Goal: Task Accomplishment & Management: Complete application form

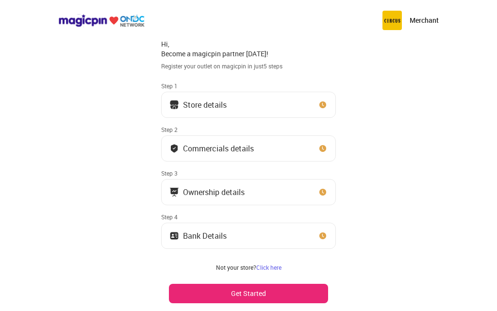
click at [287, 109] on button "Store details" at bounding box center [248, 105] width 175 height 26
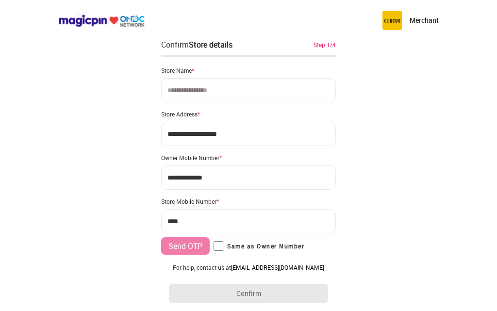
click at [237, 97] on input at bounding box center [248, 90] width 175 height 24
type input "*"
type input "**********"
click at [176, 136] on input "**********" at bounding box center [248, 134] width 175 height 24
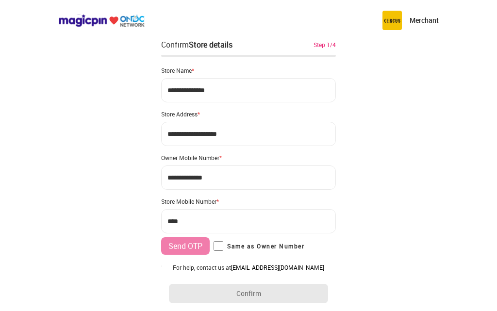
click at [176, 136] on input "**********" at bounding box center [248, 134] width 175 height 24
type input "**********"
click at [207, 223] on input "***" at bounding box center [248, 221] width 175 height 24
type input "**********"
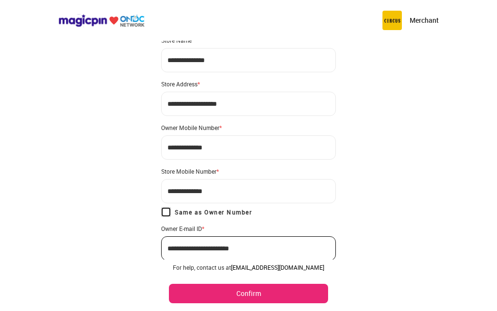
scroll to position [67, 0]
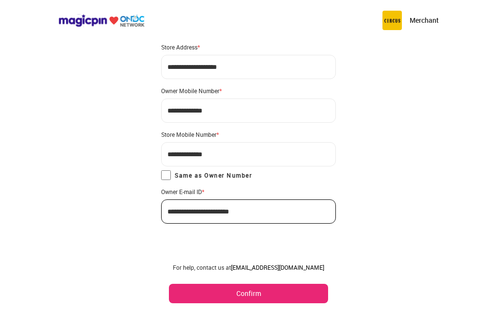
click at [212, 290] on button "Confirm" at bounding box center [248, 293] width 159 height 19
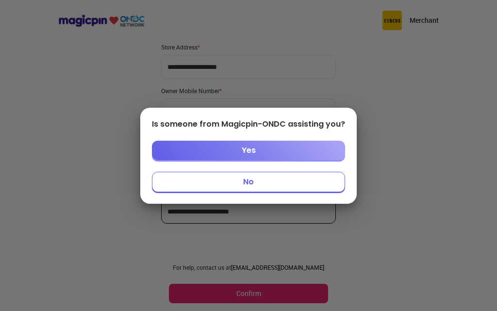
click at [271, 186] on button "No" at bounding box center [248, 182] width 193 height 20
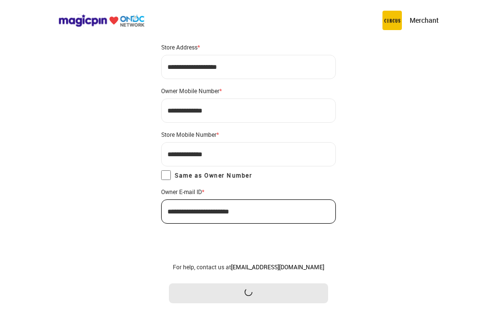
scroll to position [0, 0]
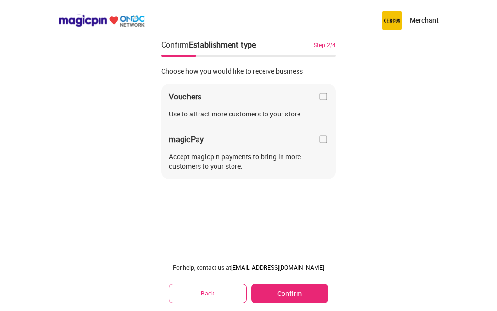
click at [284, 113] on div "Use to attract more customers to your store." at bounding box center [248, 114] width 159 height 10
click at [324, 97] on img at bounding box center [323, 97] width 10 height 10
click at [299, 300] on button "Confirm" at bounding box center [289, 293] width 77 height 19
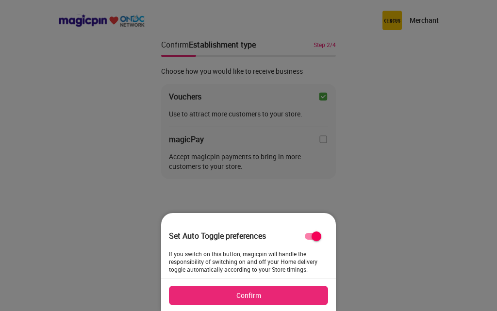
click at [295, 297] on button "Confirm" at bounding box center [248, 295] width 159 height 19
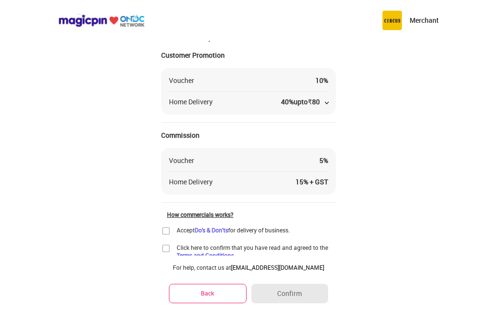
scroll to position [69, 0]
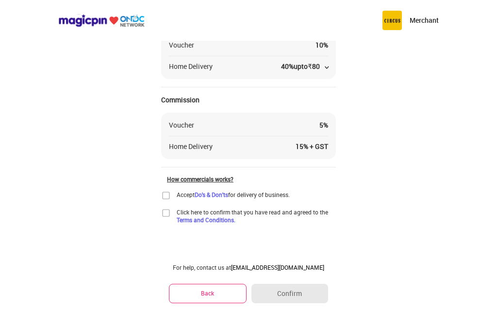
click at [166, 195] on img at bounding box center [166, 196] width 10 height 10
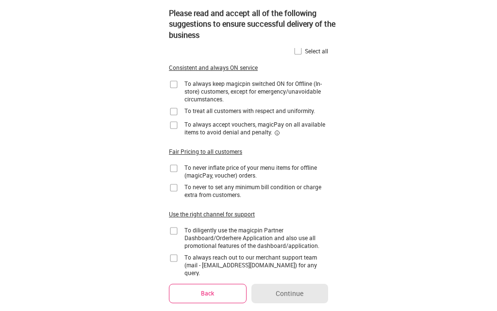
scroll to position [0, 0]
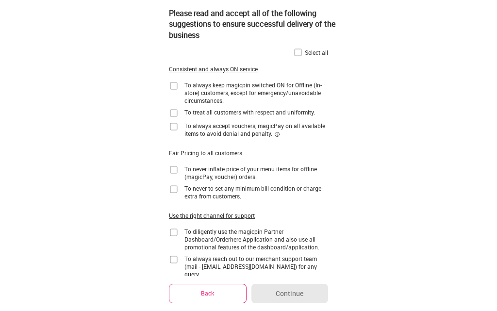
click at [293, 50] on img at bounding box center [298, 53] width 10 height 10
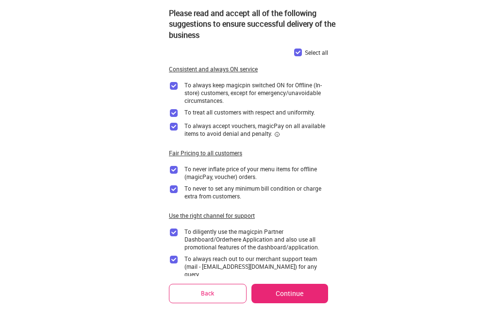
click at [295, 52] on img at bounding box center [298, 53] width 10 height 10
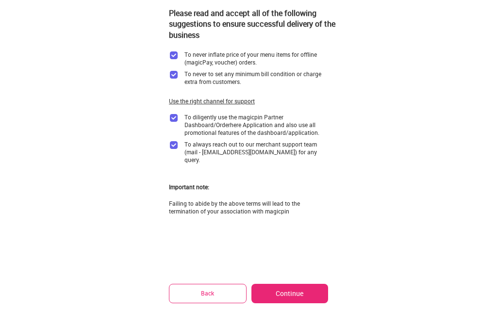
click at [273, 290] on button "Continue" at bounding box center [289, 293] width 77 height 19
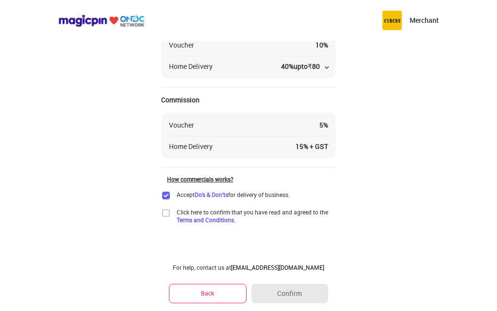
scroll to position [69, 0]
click at [165, 213] on img at bounding box center [166, 213] width 10 height 10
click at [275, 300] on button "Confirm" at bounding box center [289, 293] width 77 height 19
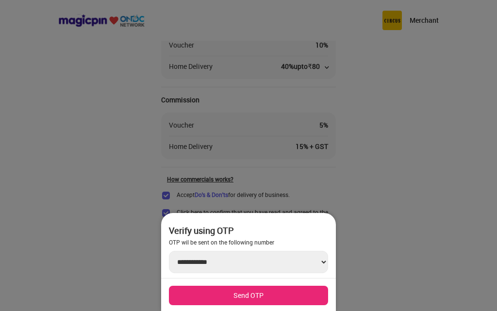
click at [250, 287] on button "Send OTP" at bounding box center [248, 295] width 159 height 19
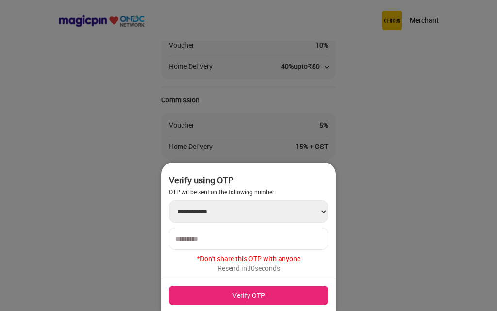
click at [230, 238] on input "number" at bounding box center [248, 239] width 146 height 8
click at [237, 220] on select "**********" at bounding box center [248, 211] width 159 height 22
click at [204, 247] on div at bounding box center [248, 238] width 159 height 22
click at [202, 240] on input "number" at bounding box center [248, 239] width 146 height 8
type input "******"
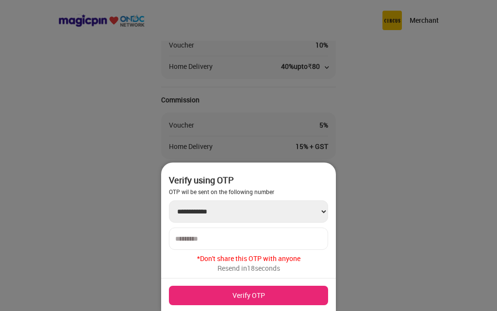
click at [212, 294] on button "Verify OTP" at bounding box center [248, 295] width 159 height 19
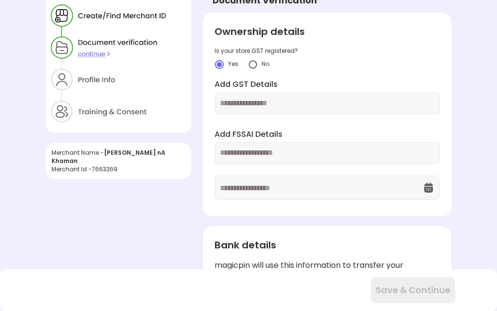
scroll to position [0, 0]
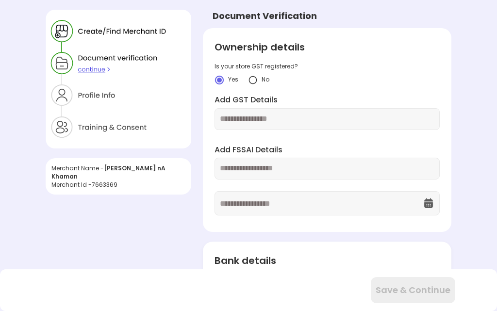
click at [249, 78] on img at bounding box center [253, 80] width 10 height 10
click at [246, 162] on div at bounding box center [326, 169] width 225 height 22
click at [249, 170] on input "text" at bounding box center [327, 168] width 214 height 11
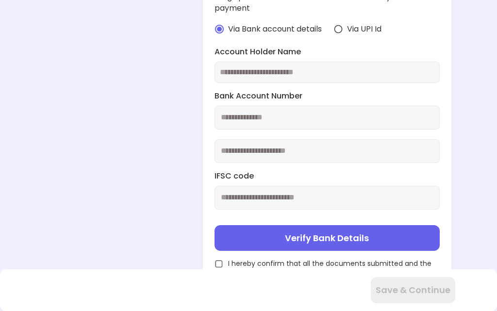
scroll to position [291, 0]
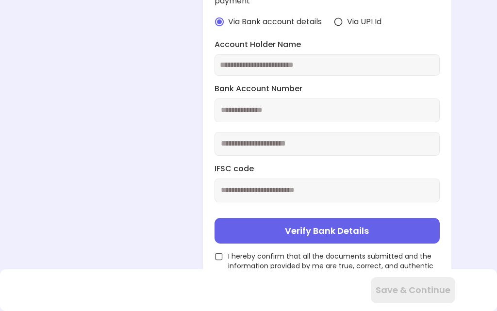
click at [248, 67] on input "text" at bounding box center [327, 65] width 214 height 11
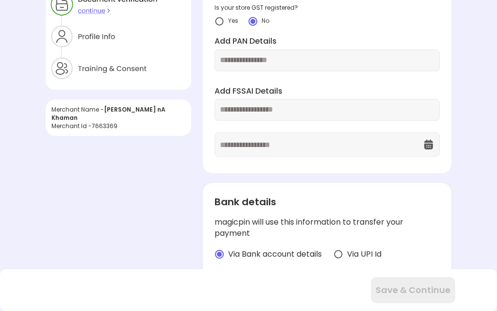
scroll to position [48, 0]
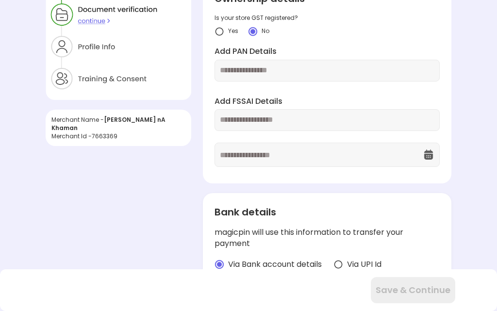
click at [249, 70] on input "text" at bounding box center [327, 70] width 214 height 11
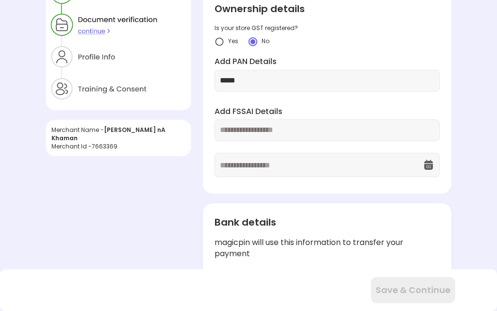
scroll to position [0, 0]
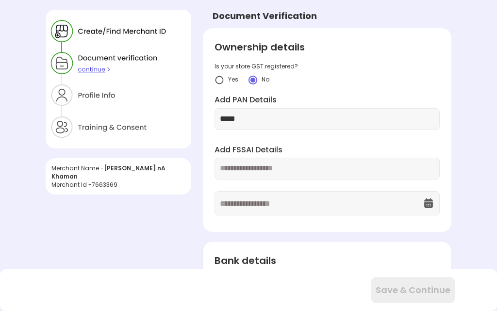
click at [294, 113] on input "*****" at bounding box center [327, 118] width 214 height 11
type input "**********"
click at [271, 162] on div at bounding box center [326, 169] width 225 height 22
drag, startPoint x: 271, startPoint y: 162, endPoint x: 271, endPoint y: 170, distance: 7.3
click at [271, 163] on div at bounding box center [326, 169] width 225 height 22
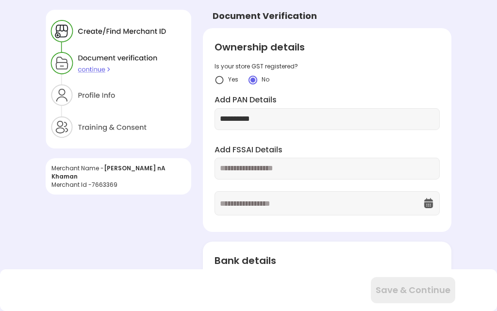
click at [271, 172] on input "text" at bounding box center [327, 168] width 214 height 11
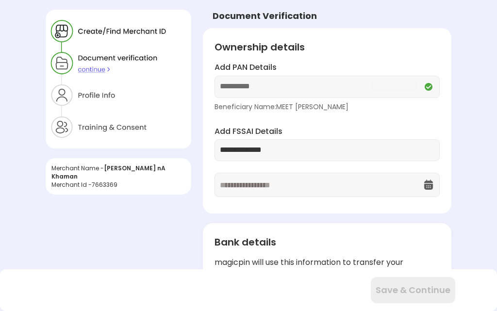
type input "**********"
click at [244, 189] on input "text" at bounding box center [321, 184] width 203 height 23
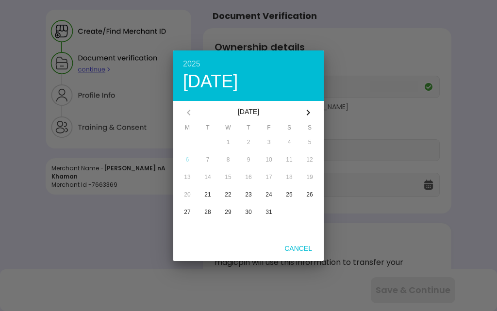
click at [185, 62] on div "2025 [DATE]" at bounding box center [248, 75] width 150 height 50
click at [185, 62] on div "2025" at bounding box center [248, 64] width 131 height 8
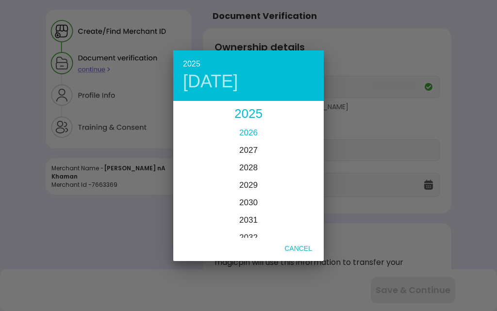
click at [256, 127] on button "2026" at bounding box center [248, 133] width 18 height 17
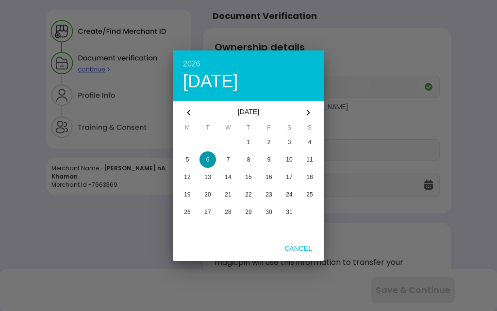
click at [189, 107] on icon "button" at bounding box center [189, 113] width 12 height 12
click at [190, 116] on icon "button" at bounding box center [189, 113] width 12 height 12
click at [307, 136] on div "button" at bounding box center [309, 142] width 16 height 16
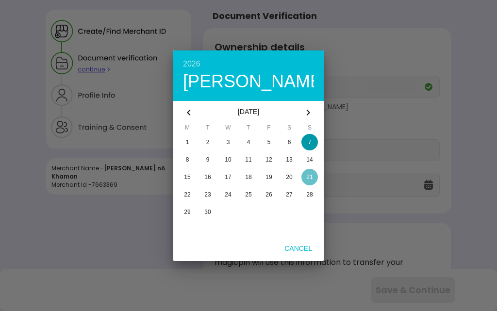
type input "**********"
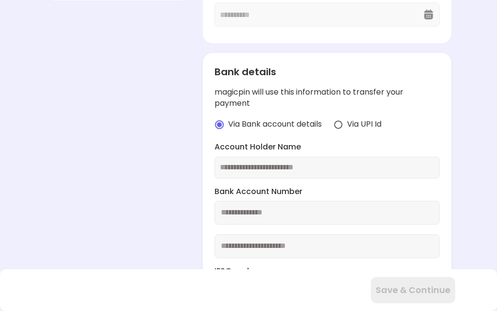
scroll to position [218, 0]
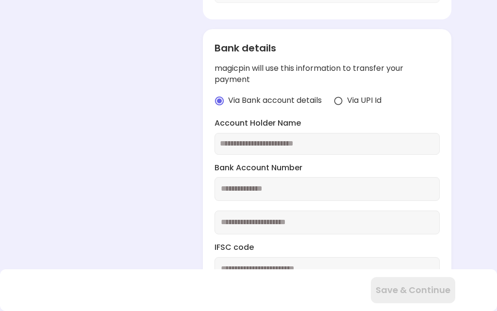
click at [345, 100] on div "Via UPI Id" at bounding box center [357, 100] width 48 height 11
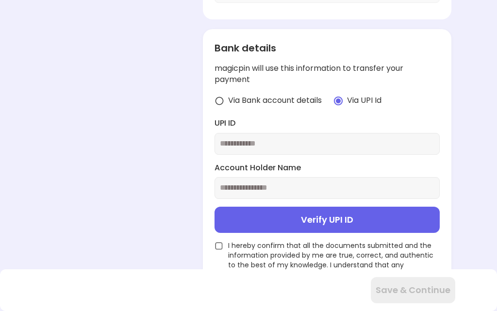
click at [222, 104] on img at bounding box center [219, 101] width 10 height 10
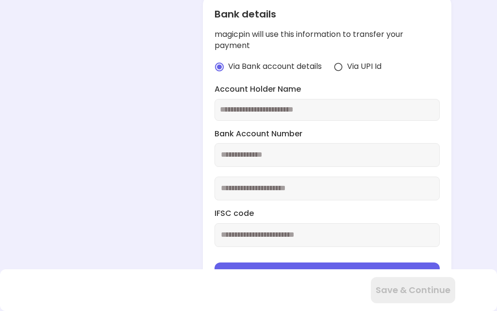
scroll to position [266, 0]
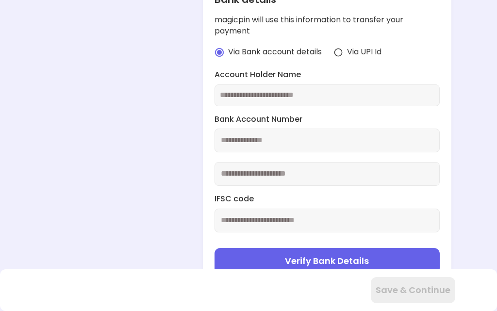
click at [238, 92] on input "text" at bounding box center [327, 95] width 214 height 11
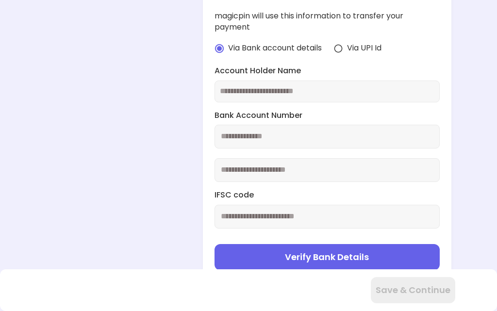
scroll to position [319, 0]
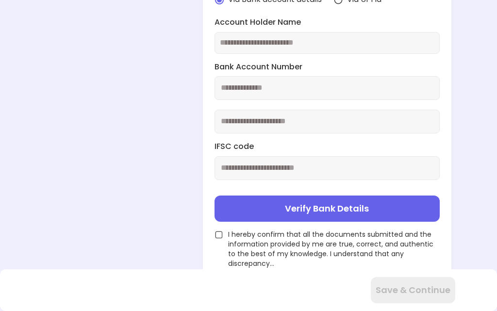
click at [249, 161] on input "text" at bounding box center [326, 168] width 225 height 24
click at [252, 39] on input "text" at bounding box center [327, 42] width 214 height 11
type input "*"
click at [259, 35] on div "*" at bounding box center [326, 43] width 225 height 22
click at [247, 39] on input "*" at bounding box center [327, 42] width 214 height 11
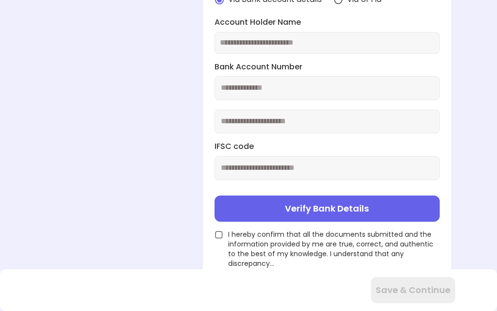
click at [246, 43] on input "text" at bounding box center [327, 42] width 214 height 11
type input "**********"
click at [217, 230] on img at bounding box center [218, 234] width 9 height 9
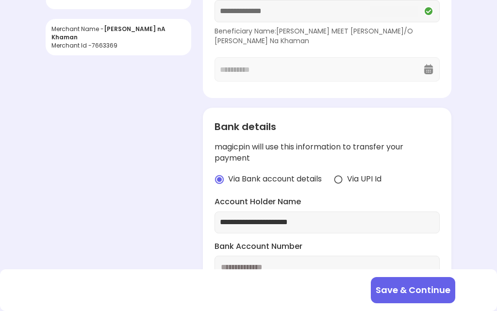
scroll to position [0, 0]
